Goal: Task Accomplishment & Management: Manage account settings

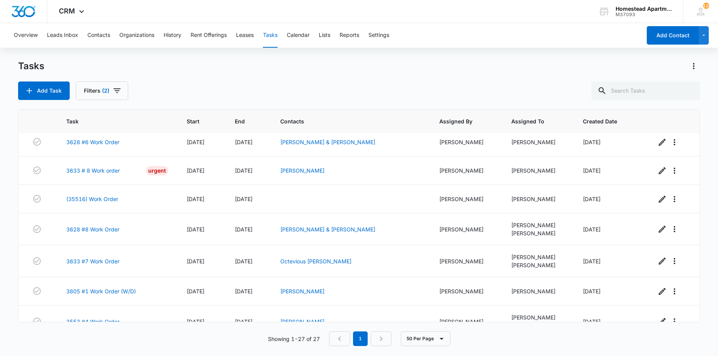
scroll to position [625, 0]
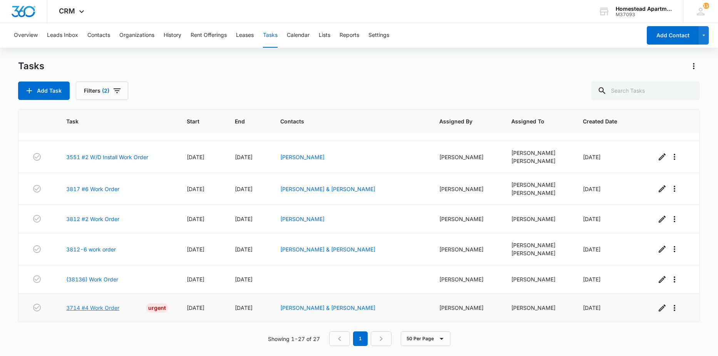
click at [80, 310] on link "3714 #4 Work Order" at bounding box center [92, 308] width 53 height 8
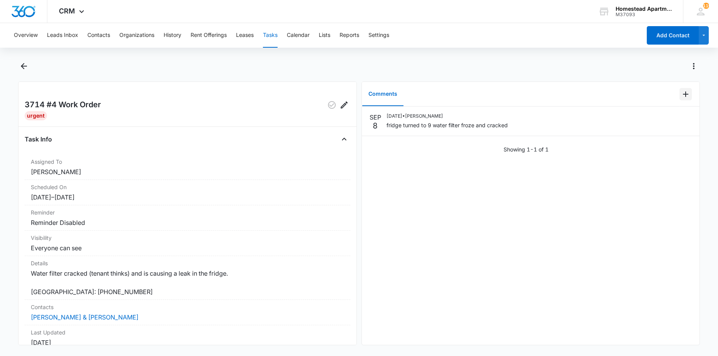
click at [681, 92] on icon "Add Comment" at bounding box center [685, 94] width 9 height 9
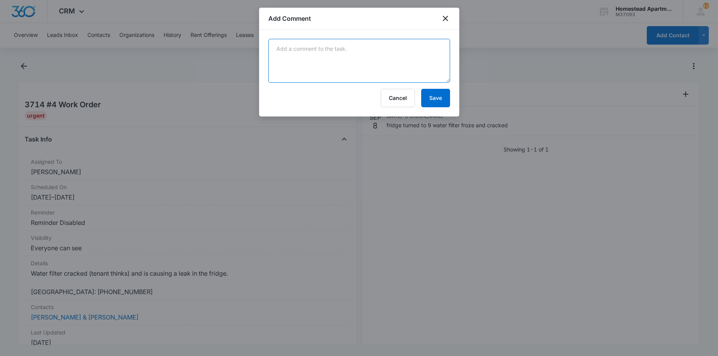
click at [363, 68] on textarea at bounding box center [359, 61] width 182 height 44
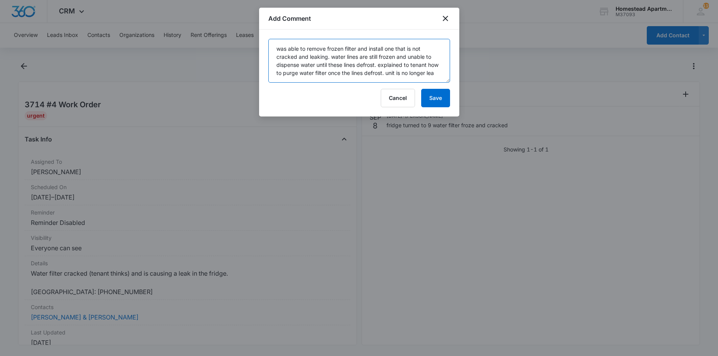
scroll to position [2, 0]
type textarea "was able to remove frozen filter and install one that is not cracked and leakin…"
click at [429, 96] on button "Save" at bounding box center [435, 98] width 29 height 18
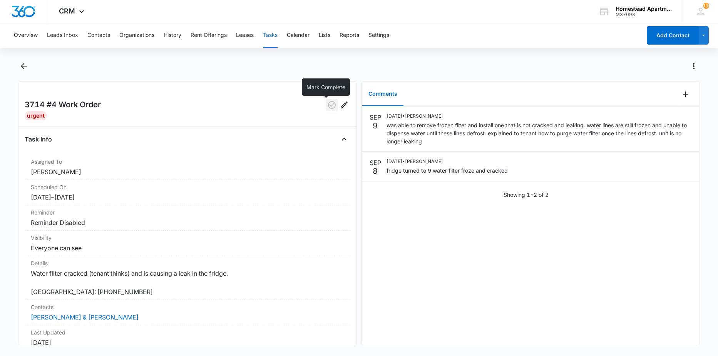
click at [331, 104] on button "button" at bounding box center [332, 105] width 12 height 12
click at [18, 67] on button "Back" at bounding box center [24, 66] width 12 height 12
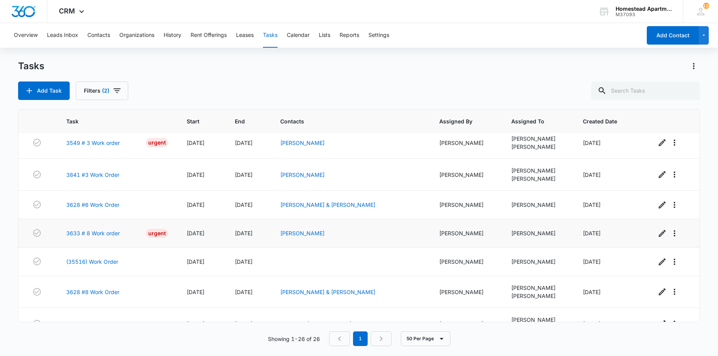
scroll to position [327, 0]
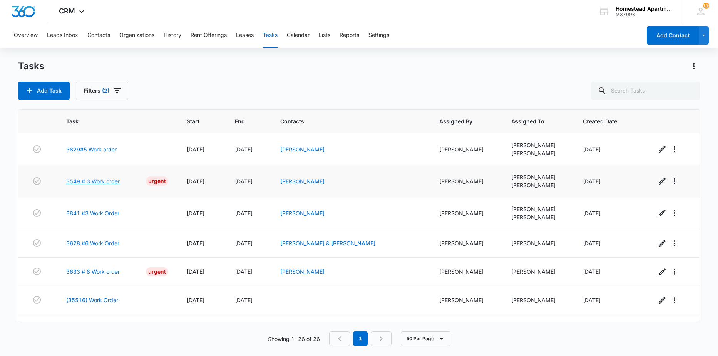
click at [110, 182] on link "3549 # 3 Work order" at bounding box center [92, 181] width 53 height 8
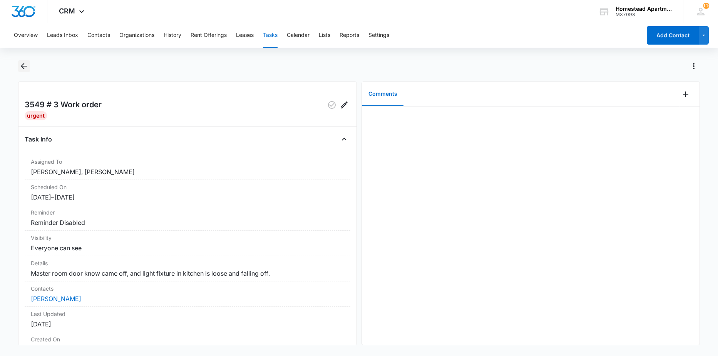
click at [25, 67] on icon "Back" at bounding box center [24, 66] width 6 height 6
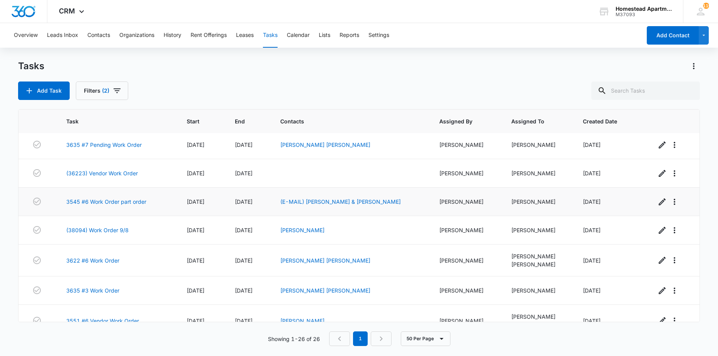
scroll to position [77, 0]
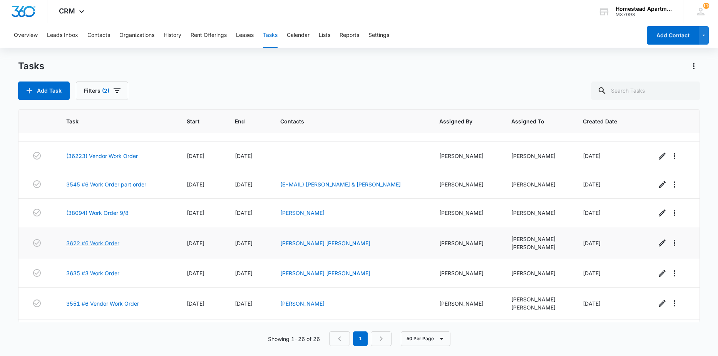
click at [106, 242] on link "3622 #6 Work Order" at bounding box center [92, 243] width 53 height 8
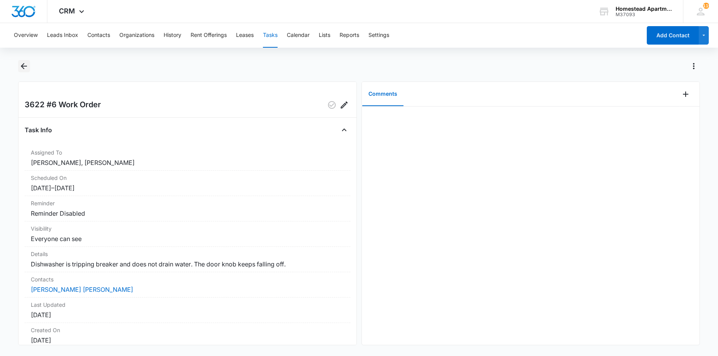
click at [21, 63] on icon "Back" at bounding box center [23, 66] width 9 height 9
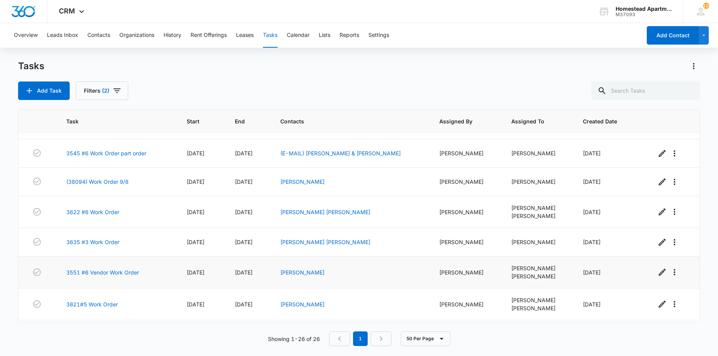
scroll to position [115, 0]
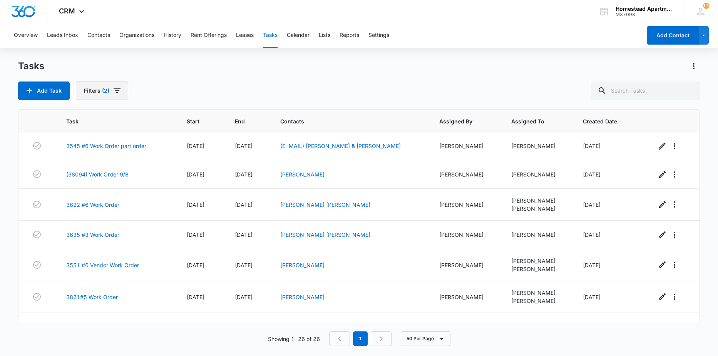
click at [115, 87] on icon "button" at bounding box center [116, 90] width 9 height 9
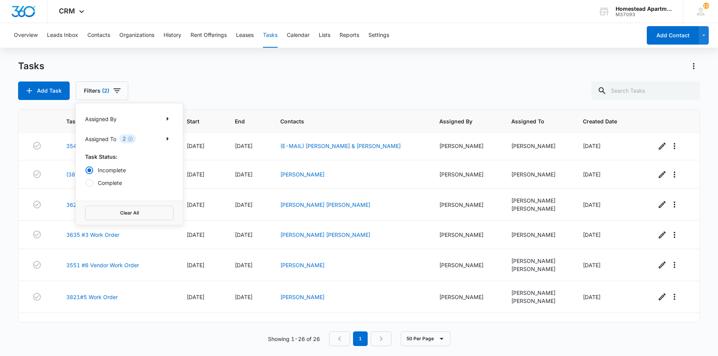
click at [111, 185] on label "Complete" at bounding box center [129, 183] width 88 height 8
click at [85, 183] on input "Complete" at bounding box center [85, 183] width 0 height 0
radio input "false"
radio input "true"
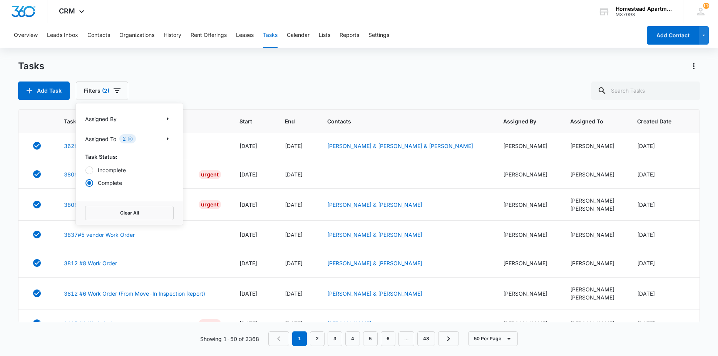
click at [252, 78] on div "Tasks Add Task Filters (2) Assigned By Assigned To 2 Task Status: Incomplete Co…" at bounding box center [359, 80] width 682 height 40
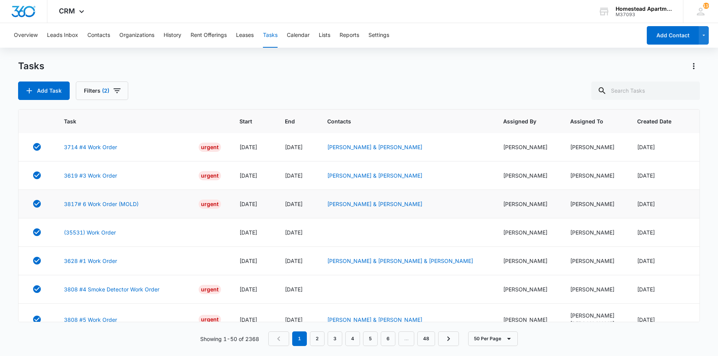
scroll to position [0, 0]
click at [110, 98] on button "Filters (2)" at bounding box center [102, 91] width 52 height 18
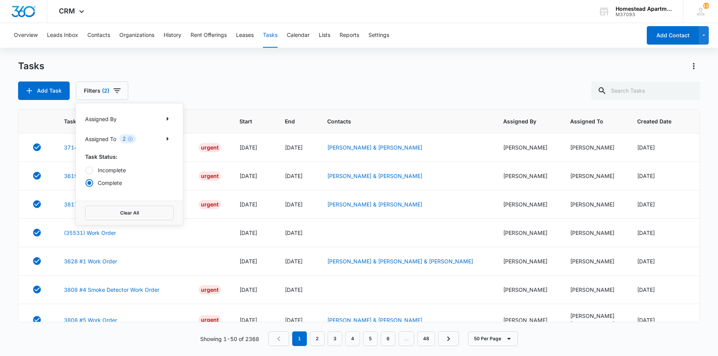
click at [103, 174] on label "Incomplete" at bounding box center [129, 170] width 88 height 8
click at [85, 170] on input "Incomplete" at bounding box center [85, 170] width 0 height 0
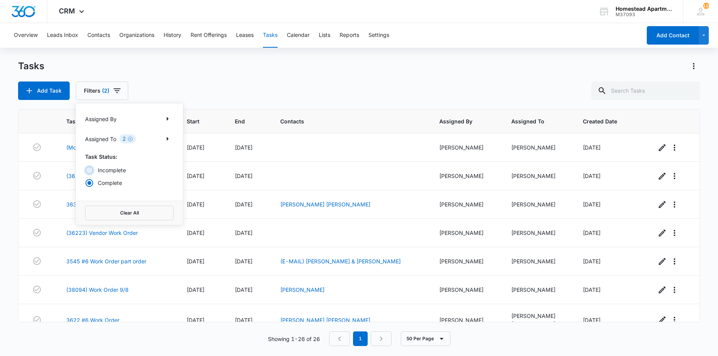
radio input "true"
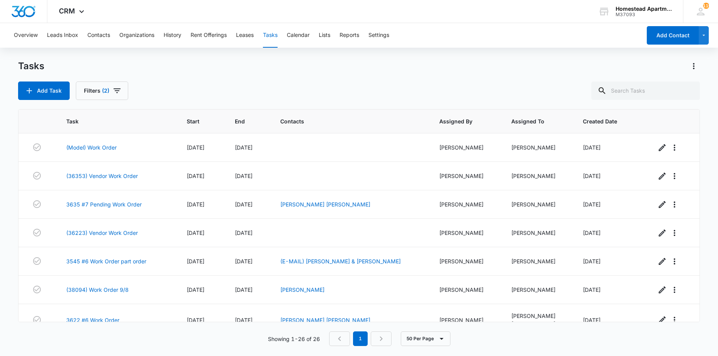
click at [217, 93] on div "Add Task Filters (2)" at bounding box center [359, 91] width 682 height 18
click at [104, 232] on link "(36223) Vendor Work Order" at bounding box center [102, 233] width 72 height 8
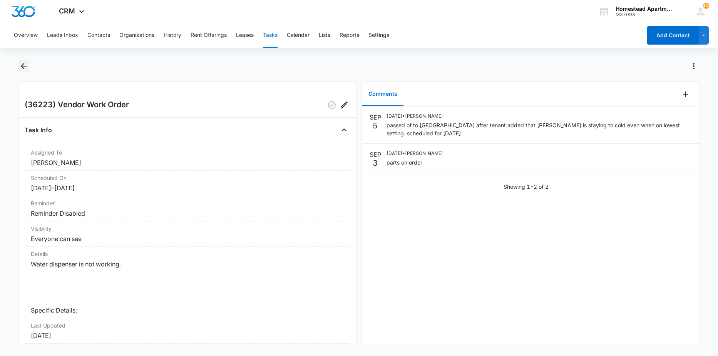
click at [23, 67] on icon "Back" at bounding box center [24, 66] width 6 height 6
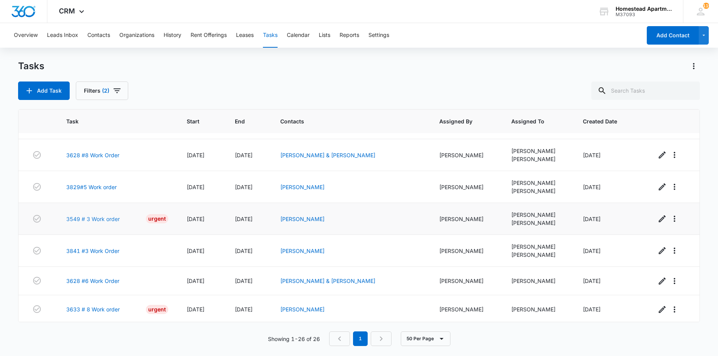
scroll to position [308, 0]
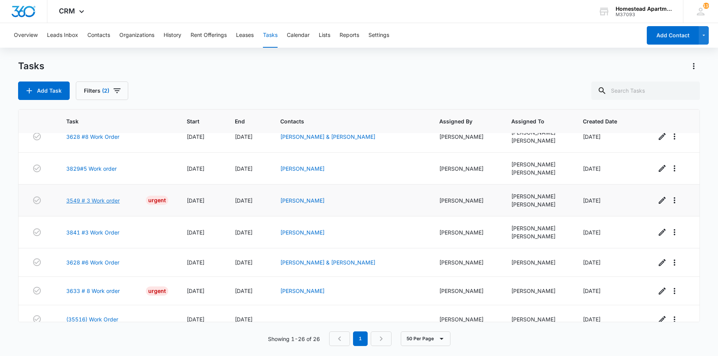
click at [115, 199] on link "3549 # 3 Work order" at bounding box center [92, 201] width 53 height 8
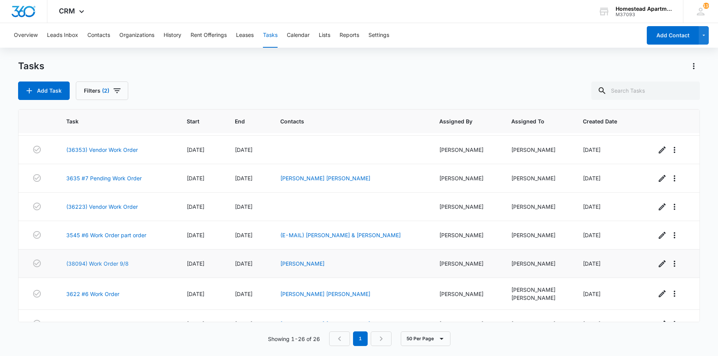
scroll to position [38, 0]
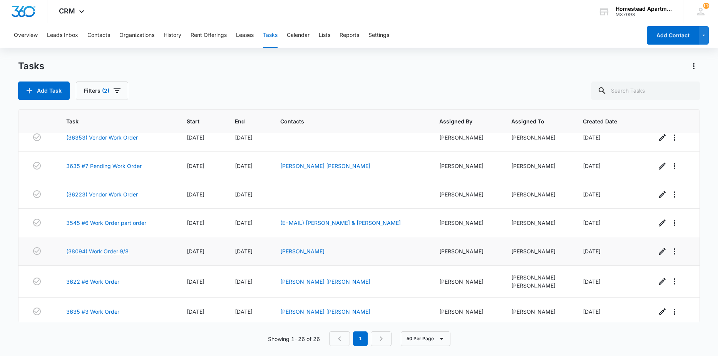
click at [92, 252] on link "(38094) Work Order 9/8" at bounding box center [97, 251] width 62 height 8
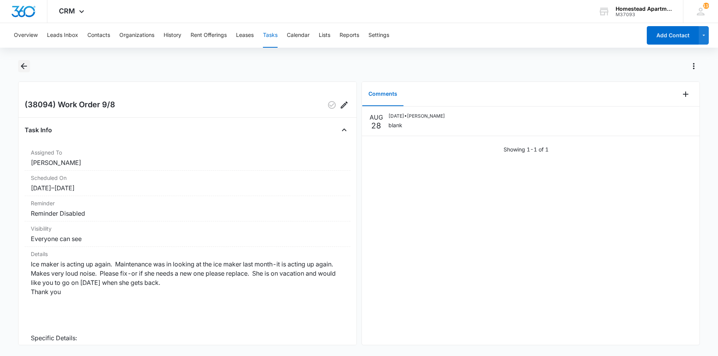
click at [28, 65] on icon "Back" at bounding box center [23, 66] width 9 height 9
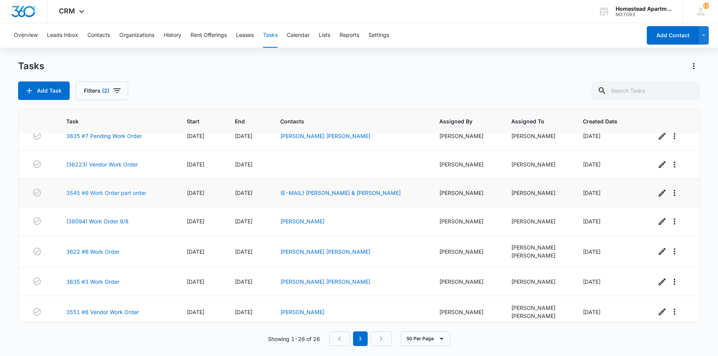
scroll to position [77, 0]
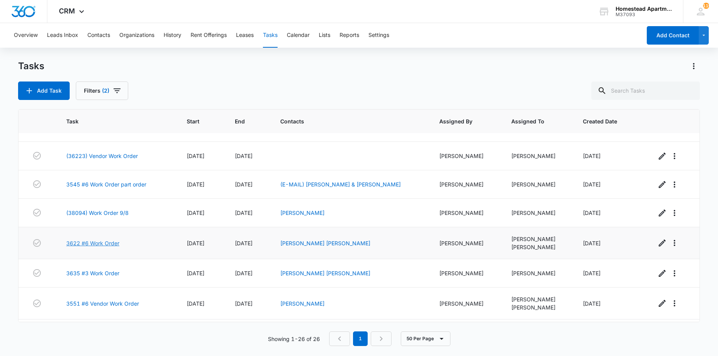
click at [104, 244] on link "3622 #6 Work Order" at bounding box center [92, 243] width 53 height 8
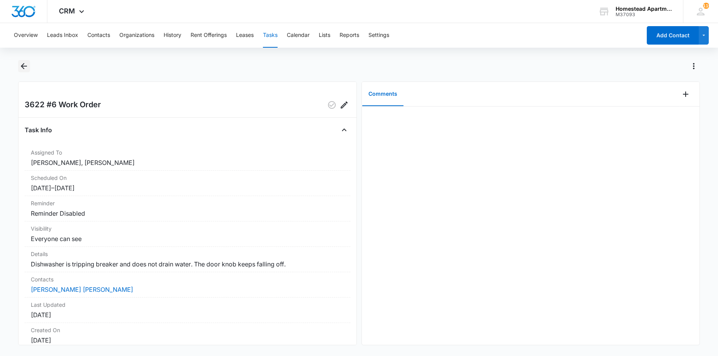
click at [28, 63] on icon "Back" at bounding box center [23, 66] width 9 height 9
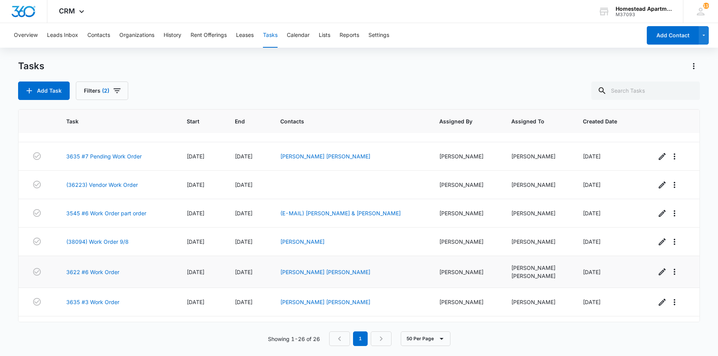
scroll to position [77, 0]
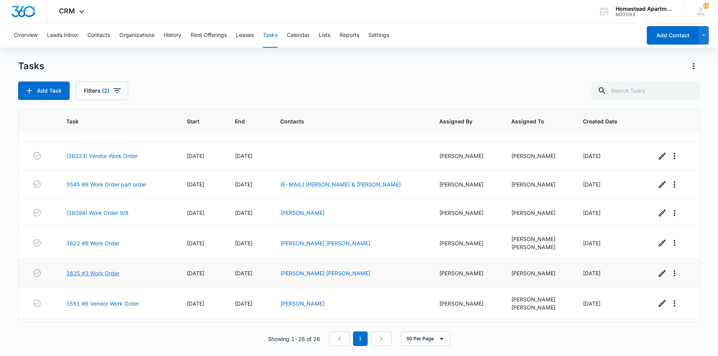
click at [90, 270] on link "3635 #3 Work Order" at bounding box center [92, 273] width 53 height 8
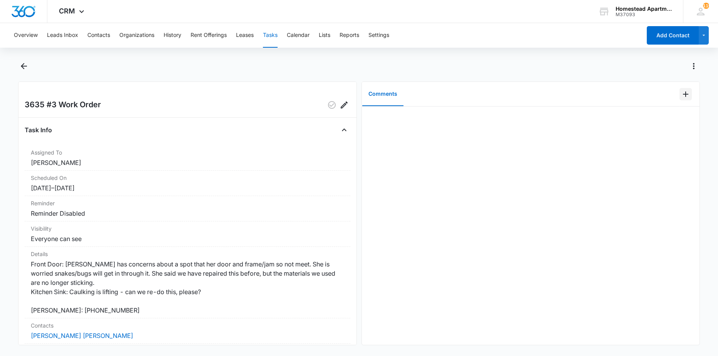
click at [683, 100] on button "Add Comment" at bounding box center [685, 94] width 12 height 12
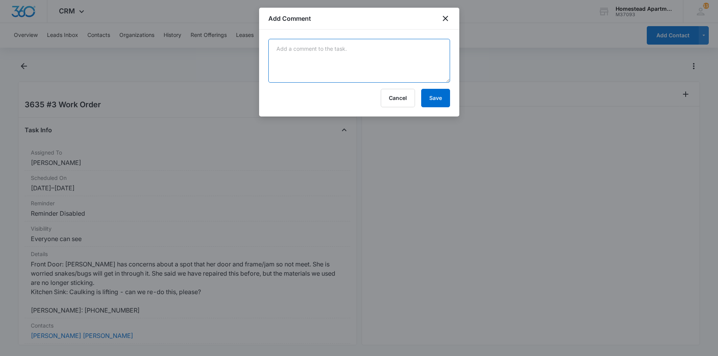
click at [419, 43] on textarea at bounding box center [359, 61] width 182 height 44
click at [307, 64] on textarea "new weather stripping installed. tenant needs to clean counters of dishes and w…" at bounding box center [359, 61] width 182 height 44
type textarea "new weather stripping installed. tenant needs to clean counters of dishes and w…"
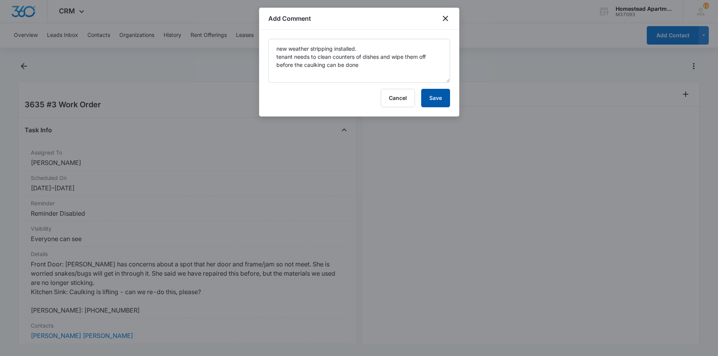
click at [421, 93] on button "Save" at bounding box center [435, 98] width 29 height 18
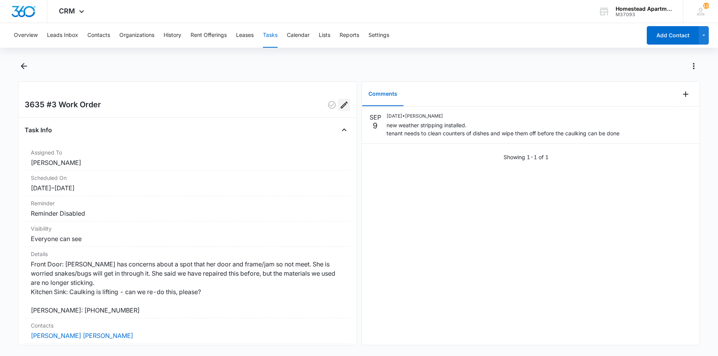
click at [341, 106] on icon "Edit" at bounding box center [344, 105] width 7 height 7
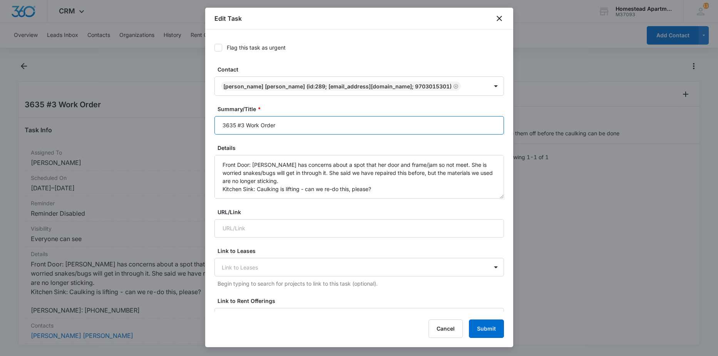
click at [276, 125] on input "3635 #3 Work Order" at bounding box center [358, 125] width 289 height 18
type input "3635 #3 Work Order pending tenant"
click at [498, 338] on button "Submit" at bounding box center [486, 329] width 35 height 18
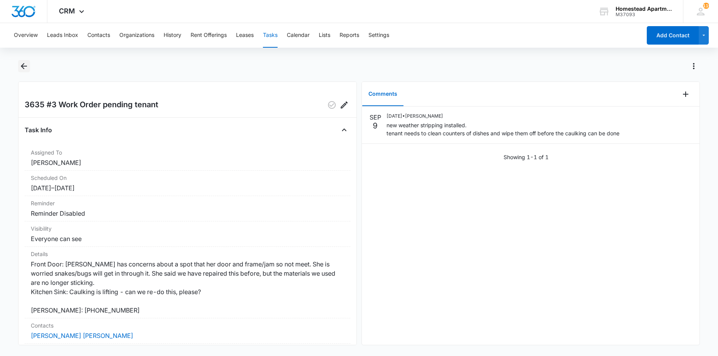
click at [22, 65] on icon "Back" at bounding box center [24, 66] width 6 height 6
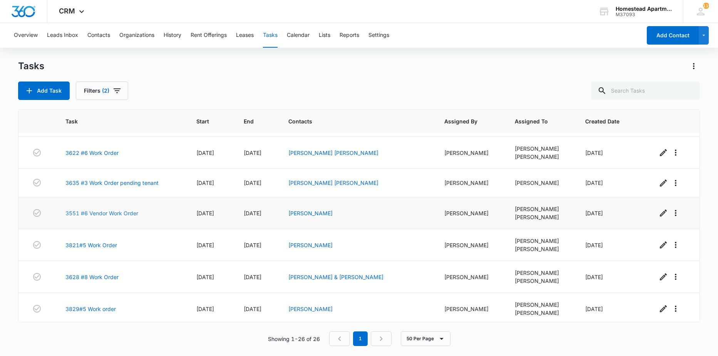
scroll to position [154, 0]
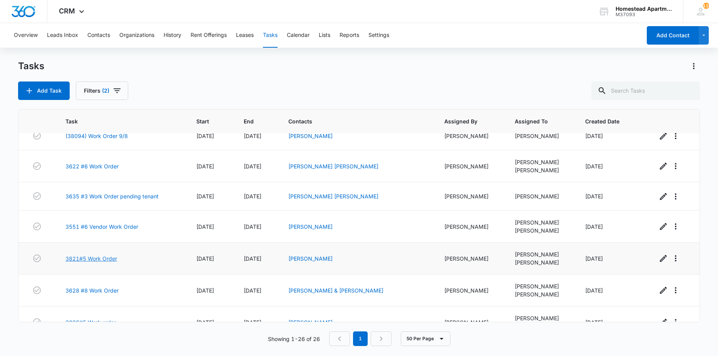
click at [115, 258] on link "3821#5 Work Order" at bounding box center [91, 259] width 52 height 8
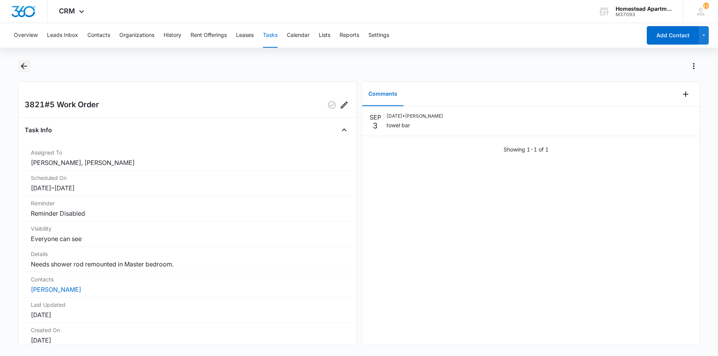
click at [24, 60] on button "Back" at bounding box center [24, 66] width 12 height 12
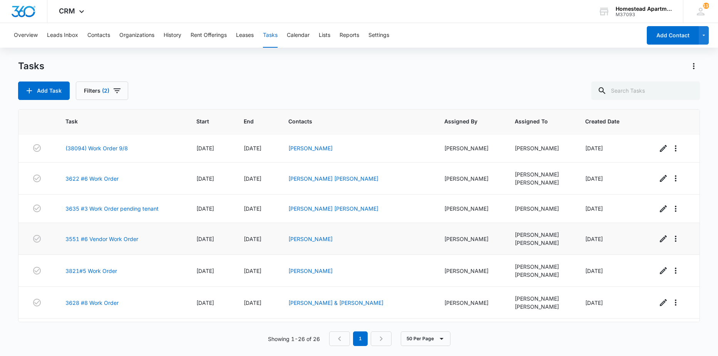
scroll to position [154, 0]
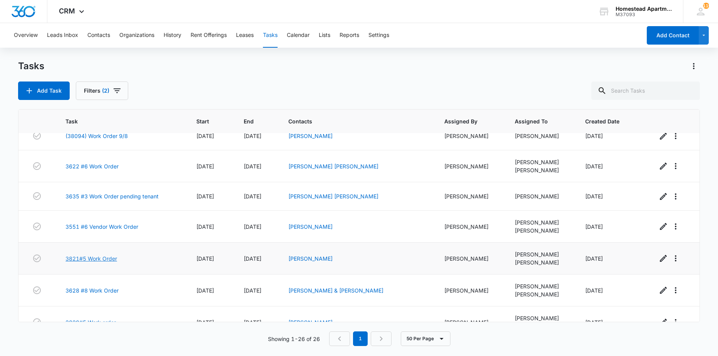
click at [92, 260] on link "3821#5 Work Order" at bounding box center [91, 259] width 52 height 8
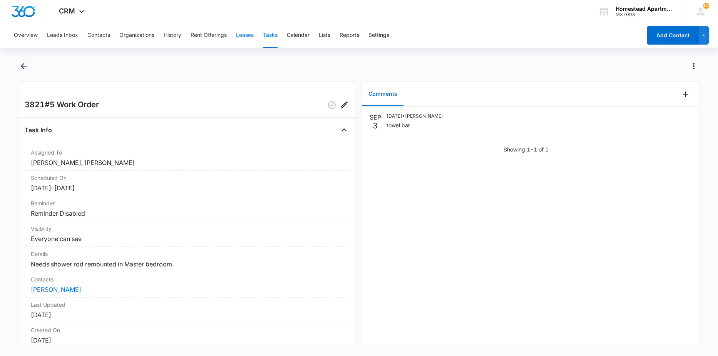
click at [242, 40] on button "Leases" at bounding box center [245, 35] width 18 height 25
